Goal: Task Accomplishment & Management: Manage account settings

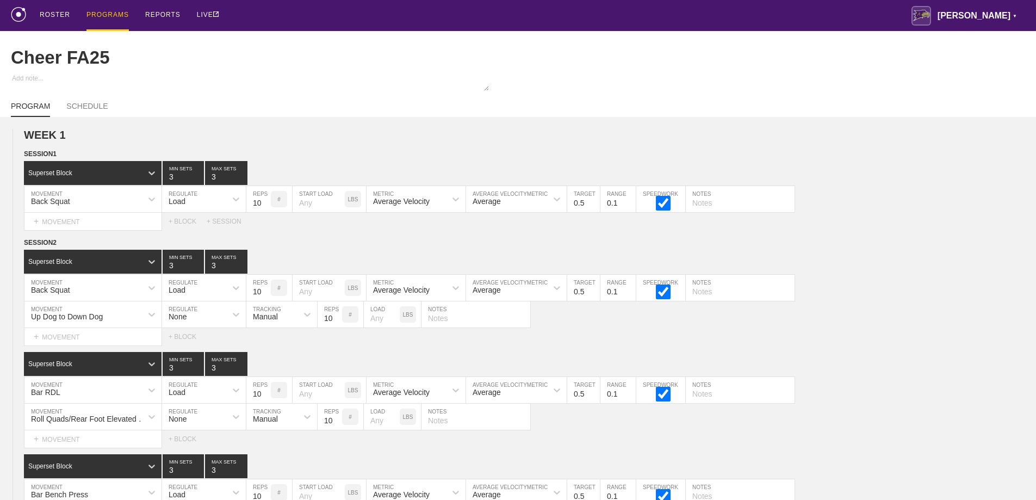
click at [102, 14] on div "PROGRAMS" at bounding box center [107, 15] width 42 height 31
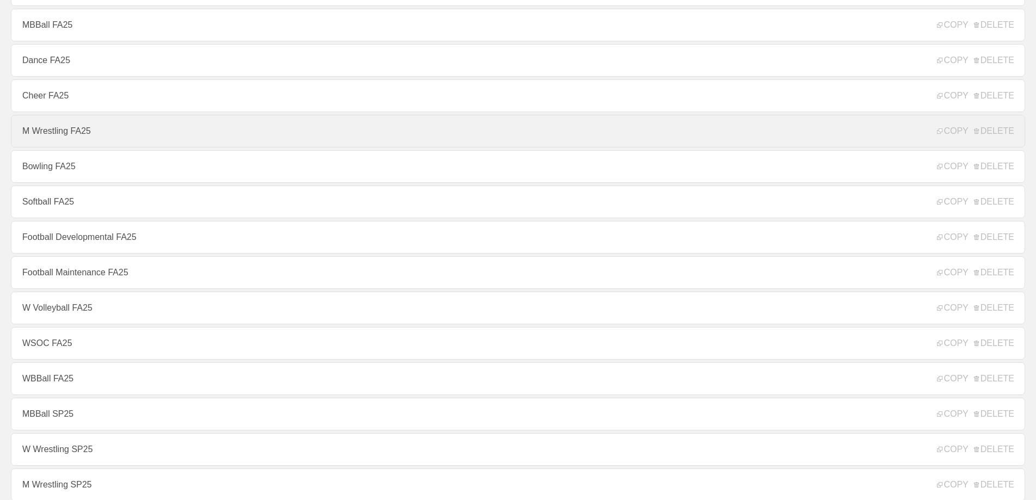
scroll to position [218, 0]
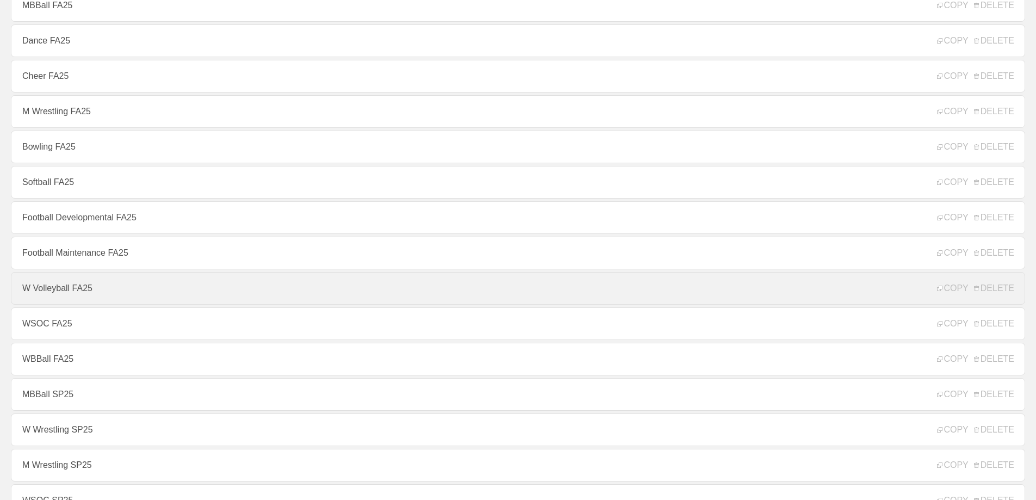
click at [79, 285] on link "W Volleyball FA25" at bounding box center [518, 288] width 1014 height 33
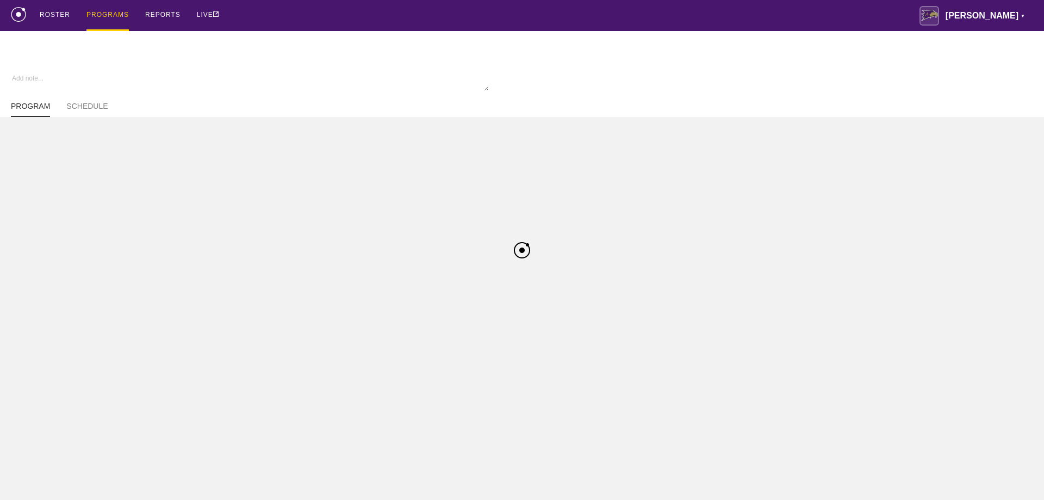
type textarea "x"
type input "W Volleyball FA25"
